Goal: Transaction & Acquisition: Purchase product/service

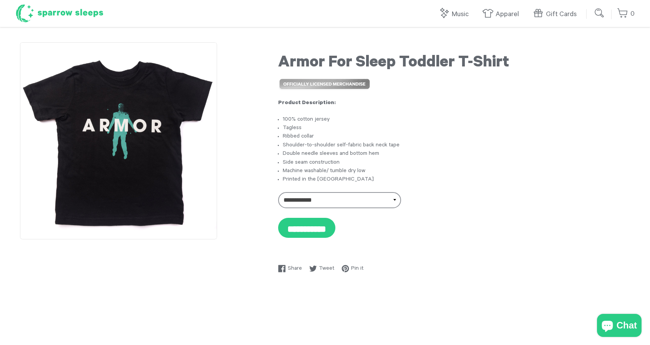
click at [65, 14] on h1 "Sparrow Sleeps" at bounding box center [59, 13] width 88 height 19
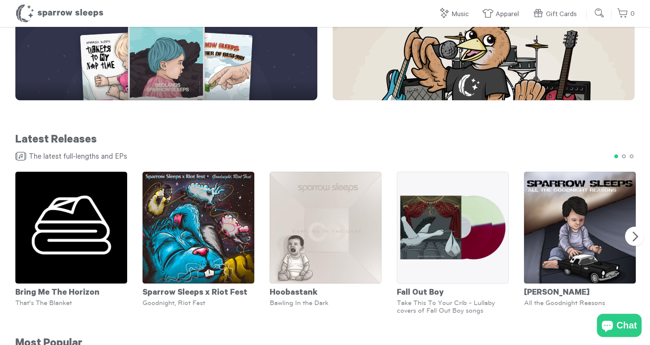
scroll to position [368, 0]
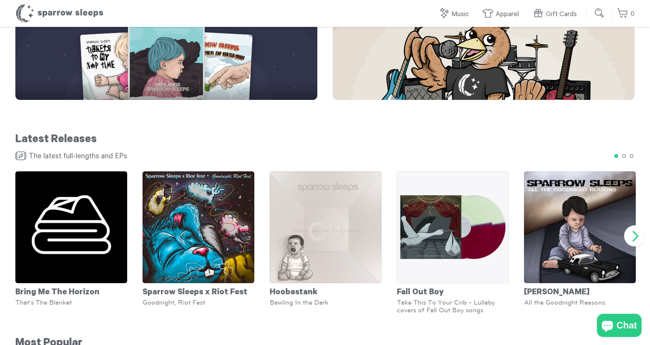
click at [638, 232] on button "Next" at bounding box center [634, 235] width 21 height 21
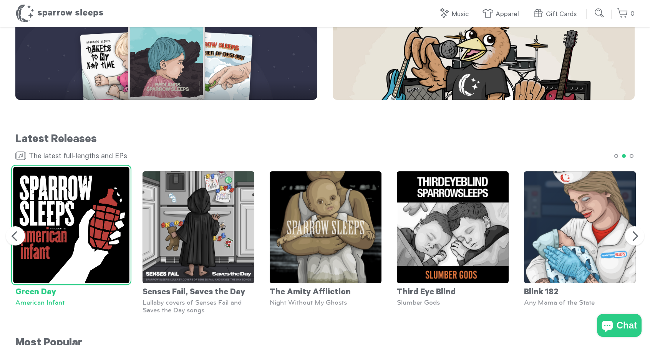
click at [108, 237] on img at bounding box center [71, 225] width 116 height 116
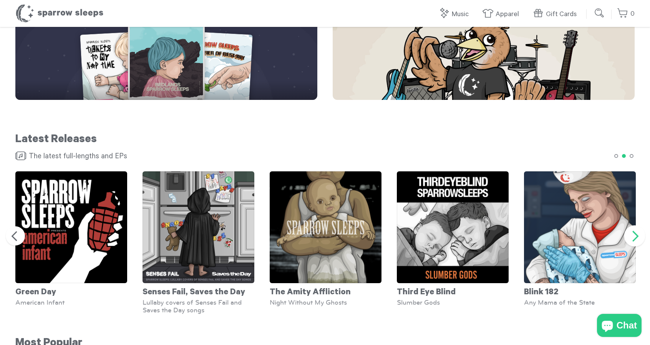
click at [632, 231] on button "Next" at bounding box center [634, 235] width 21 height 21
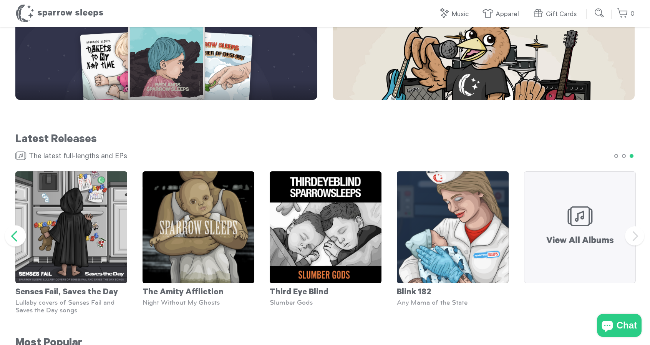
click at [18, 236] on button "Previous" at bounding box center [15, 235] width 21 height 21
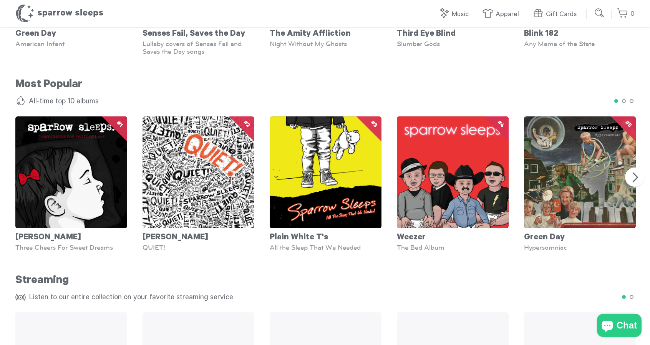
scroll to position [628, 0]
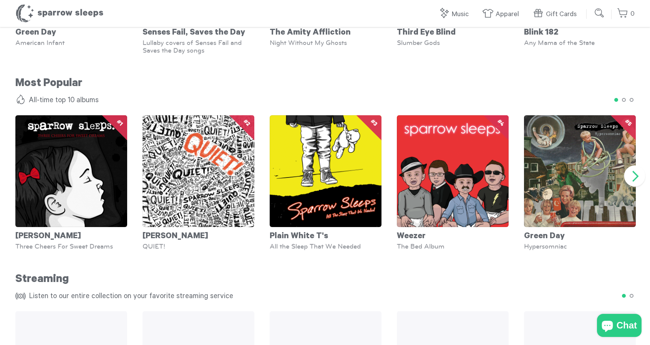
click at [641, 171] on button "Next" at bounding box center [634, 175] width 21 height 21
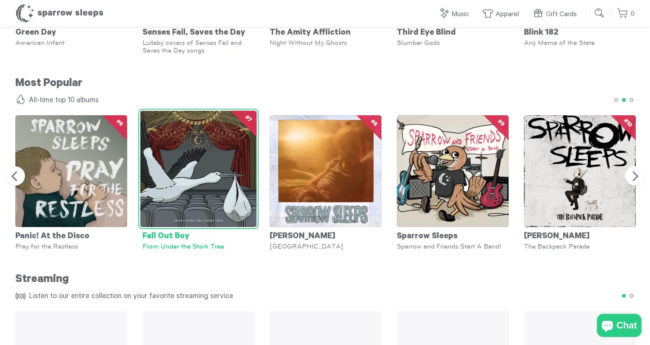
scroll to position [656, 0]
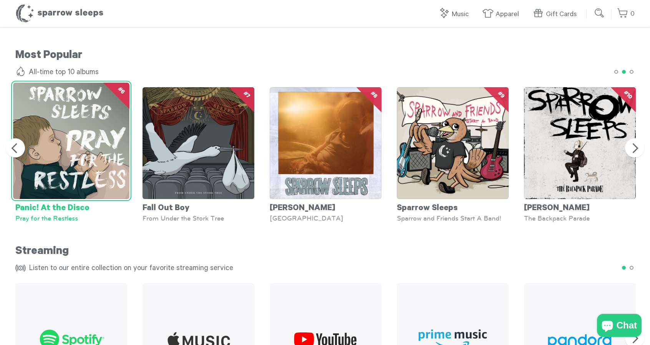
click at [85, 146] on img at bounding box center [71, 141] width 116 height 116
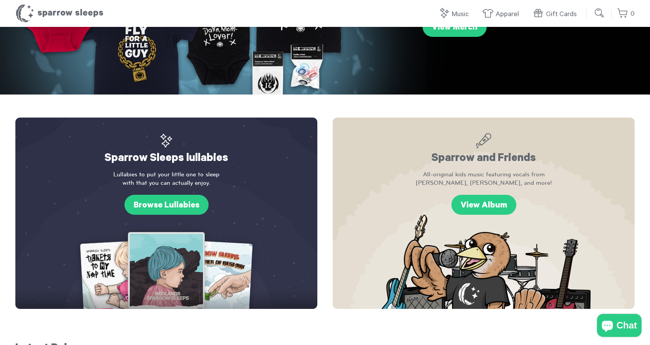
scroll to position [0, 0]
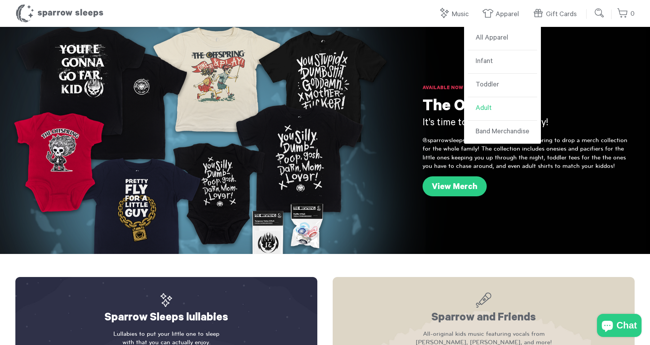
click at [486, 112] on link "Adult" at bounding box center [502, 108] width 69 height 23
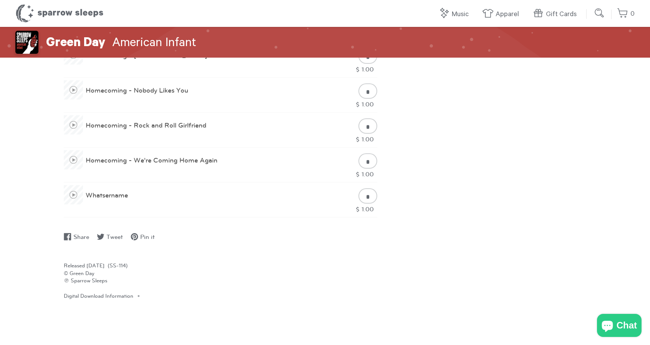
scroll to position [964, 0]
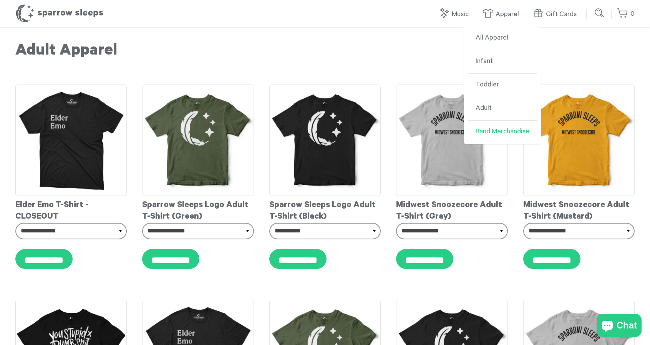
click at [485, 130] on link "Band Merchandise" at bounding box center [502, 132] width 69 height 23
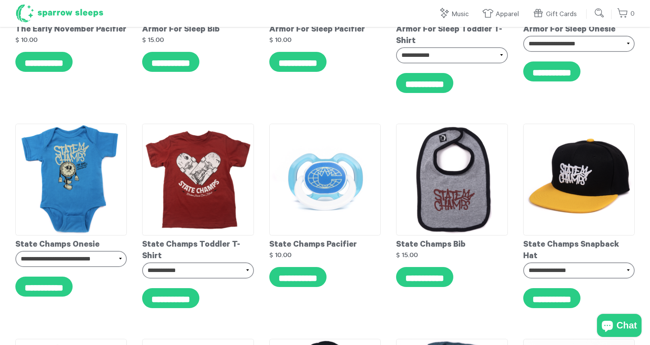
scroll to position [821, 0]
